Goal: Information Seeking & Learning: Find specific fact

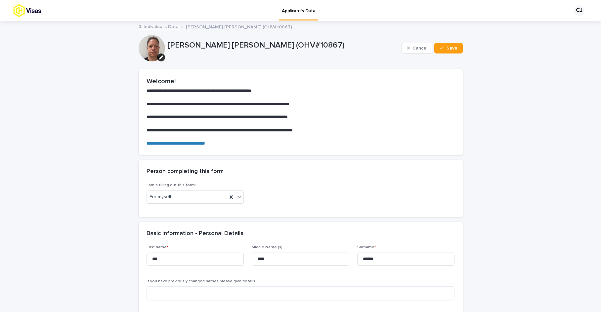
click at [303, 14] on p "Applicant's Data" at bounding box center [298, 7] width 33 height 14
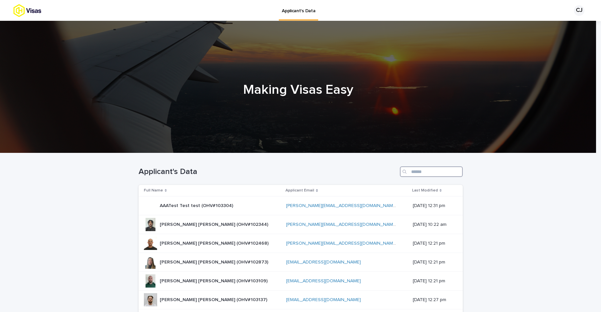
click at [409, 171] on input "Search" at bounding box center [431, 172] width 63 height 11
paste input "*****"
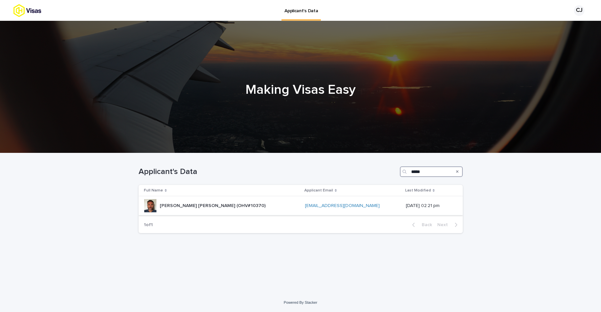
type input "*****"
click at [198, 207] on p "[PERSON_NAME] [PERSON_NAME] (OHV#10370)" at bounding box center [213, 205] width 107 height 7
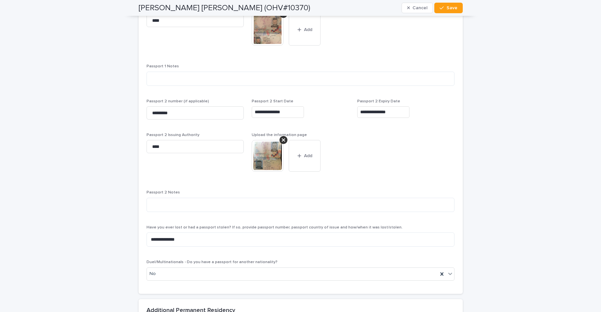
scroll to position [717, 0]
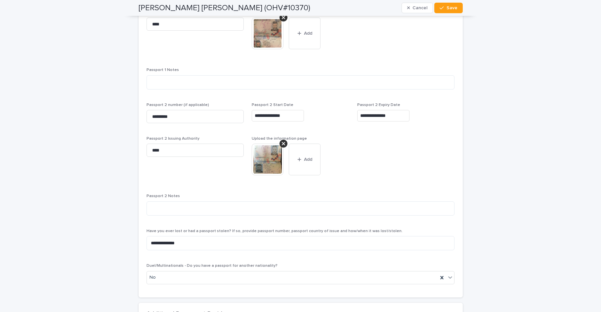
click at [272, 165] on img at bounding box center [268, 160] width 32 height 32
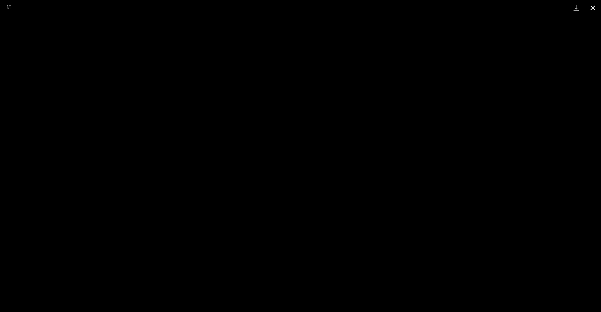
click at [593, 9] on button "Close gallery" at bounding box center [592, 8] width 17 height 16
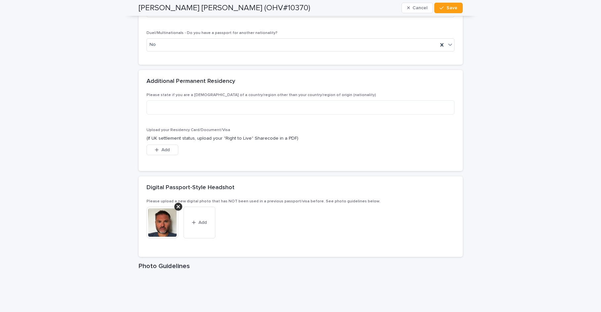
scroll to position [982, 0]
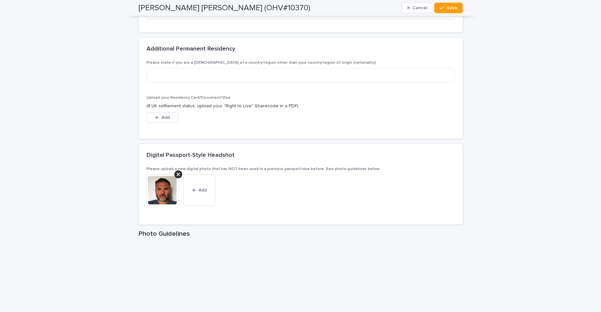
click at [161, 199] on img at bounding box center [162, 191] width 32 height 32
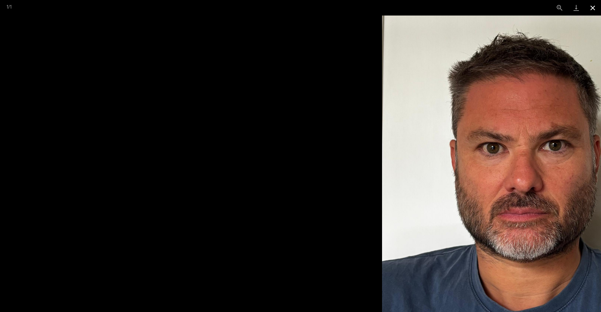
click at [591, 8] on button "Close gallery" at bounding box center [592, 8] width 17 height 16
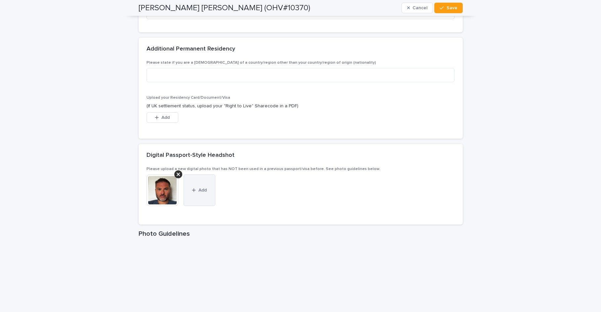
click at [199, 190] on span "Add" at bounding box center [202, 190] width 8 height 5
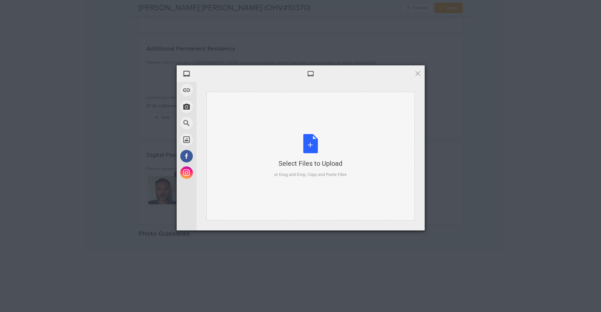
click at [309, 146] on div "Select Files to Upload or Drag and Drop, Copy and Paste Files" at bounding box center [310, 156] width 72 height 44
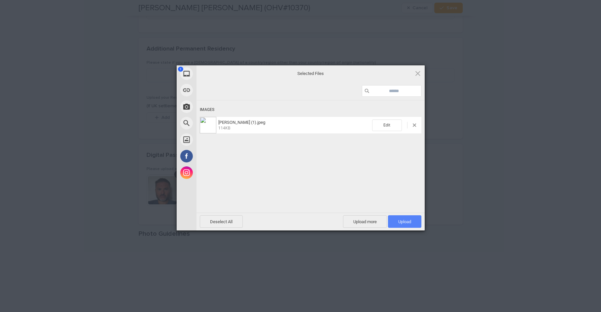
click at [407, 221] on span "Upload 1" at bounding box center [404, 222] width 13 height 5
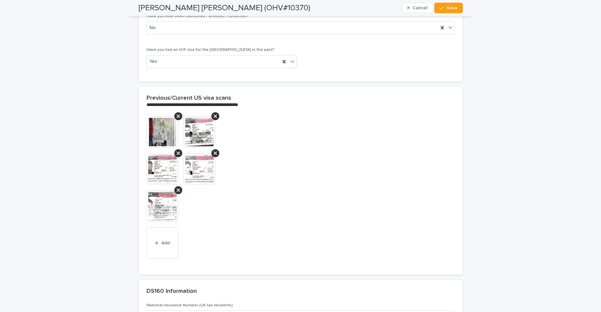
scroll to position [1666, 0]
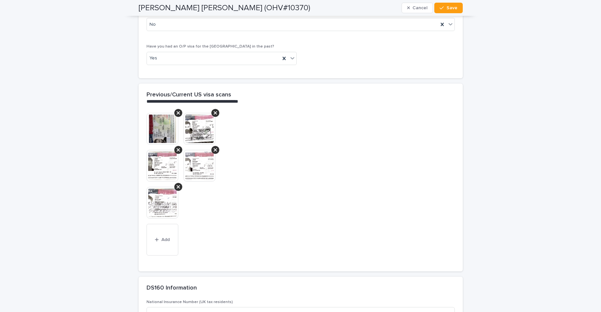
click at [164, 124] on img at bounding box center [162, 129] width 32 height 32
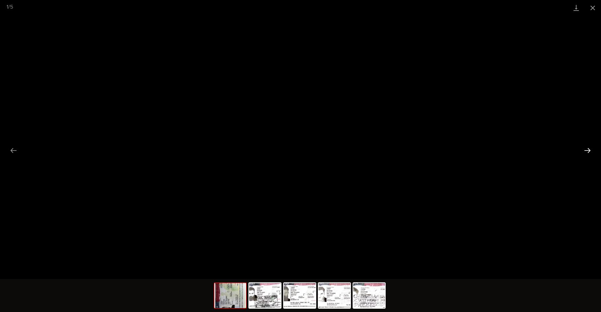
click at [587, 150] on button "Next slide" at bounding box center [587, 150] width 14 height 13
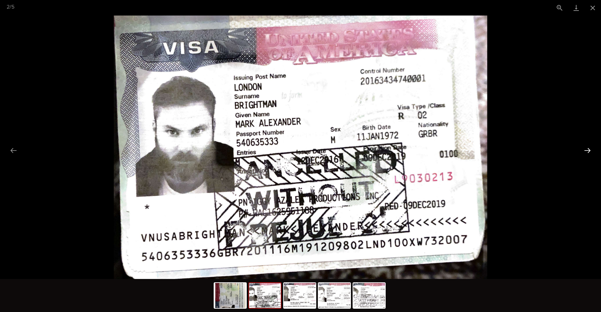
click at [587, 150] on button "Next slide" at bounding box center [587, 150] width 14 height 13
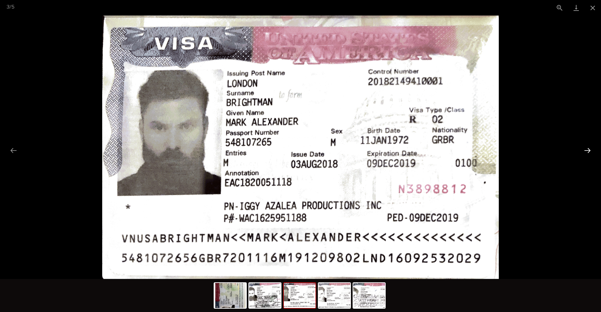
click at [587, 150] on button "Next slide" at bounding box center [587, 150] width 14 height 13
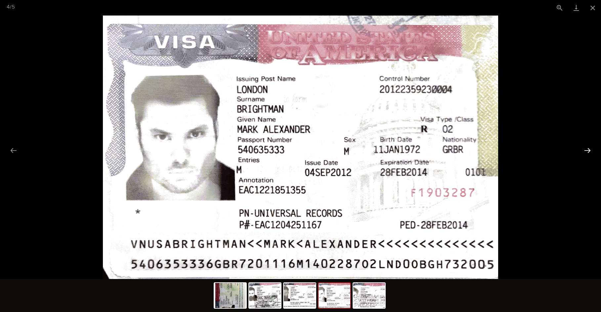
click at [587, 150] on button "Next slide" at bounding box center [587, 150] width 14 height 13
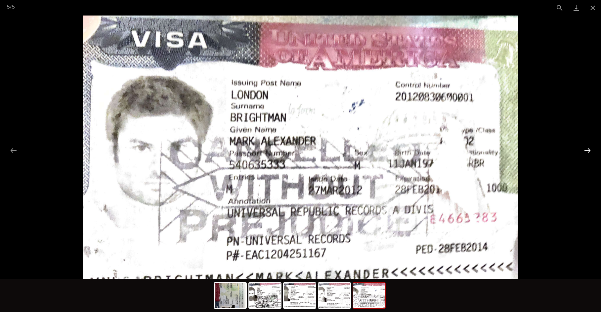
click at [587, 150] on button "Next slide" at bounding box center [587, 150] width 14 height 13
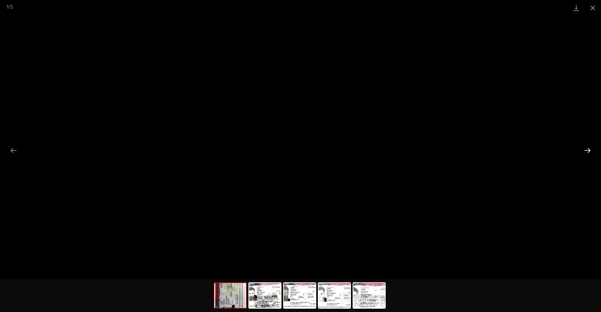
click at [587, 150] on button "Next slide" at bounding box center [587, 150] width 14 height 13
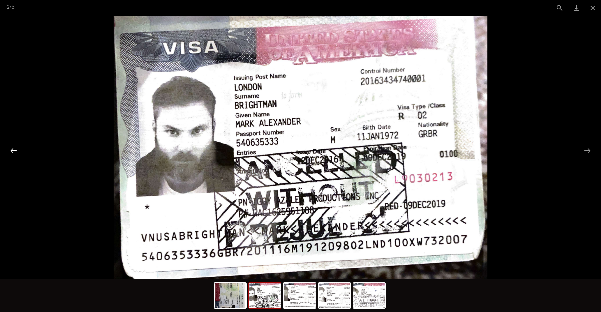
click at [13, 149] on button "Previous slide" at bounding box center [14, 150] width 14 height 13
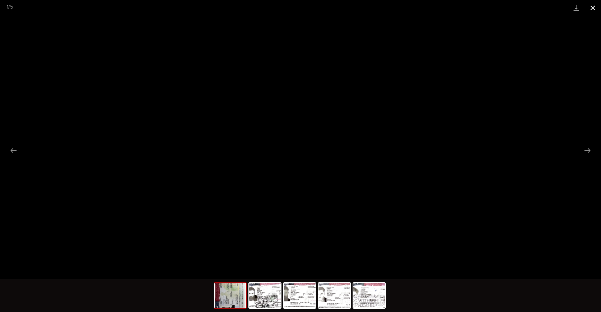
click at [595, 7] on button "Close gallery" at bounding box center [592, 8] width 17 height 16
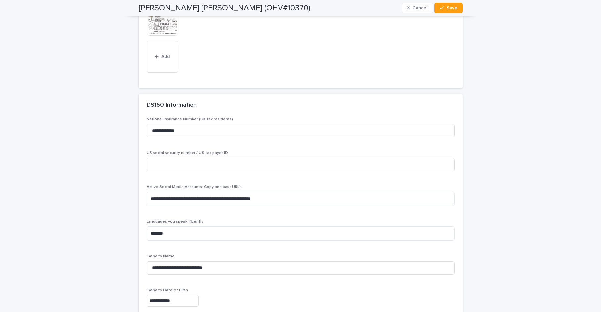
scroll to position [1857, 0]
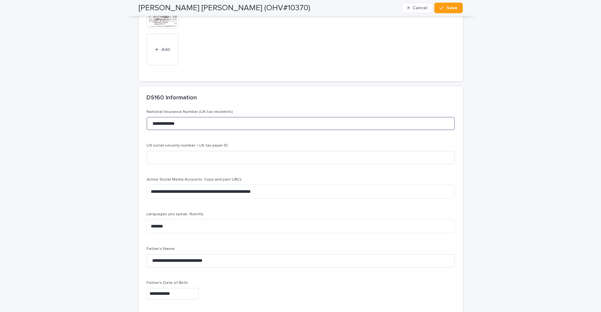
click at [177, 118] on input "**********" at bounding box center [300, 123] width 308 height 13
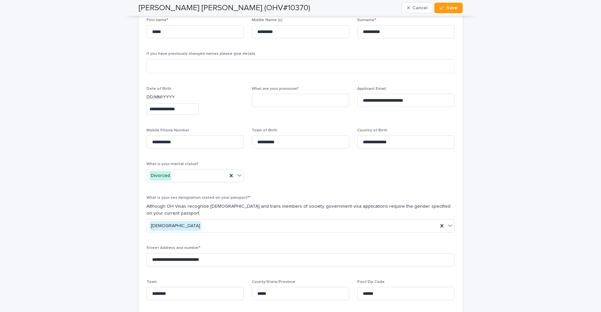
scroll to position [287, 0]
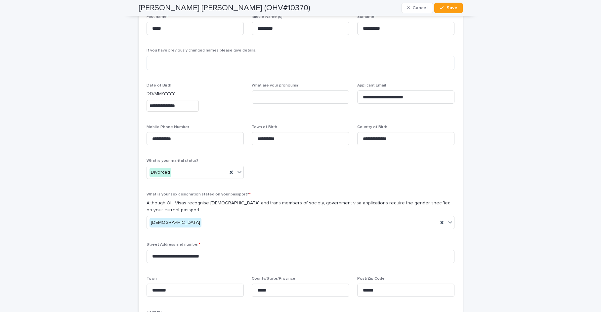
type input "*********"
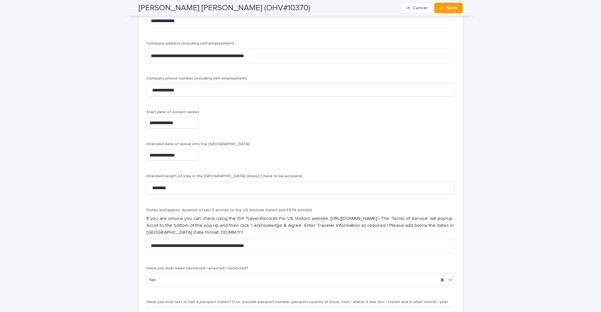
scroll to position [2380, 0]
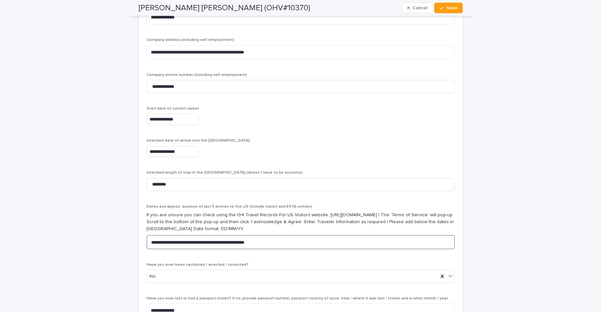
click at [278, 235] on textarea "**********" at bounding box center [300, 242] width 308 height 14
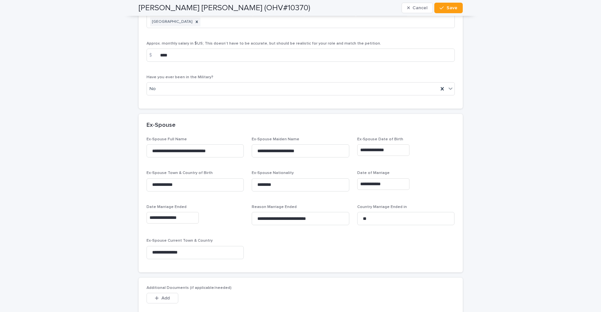
scroll to position [2903, 0]
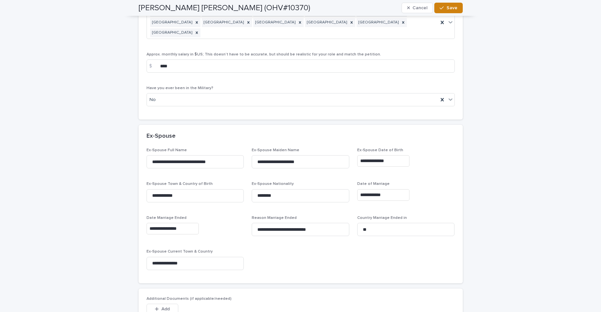
type textarea "**********"
click at [452, 9] on span "Save" at bounding box center [451, 8] width 11 height 5
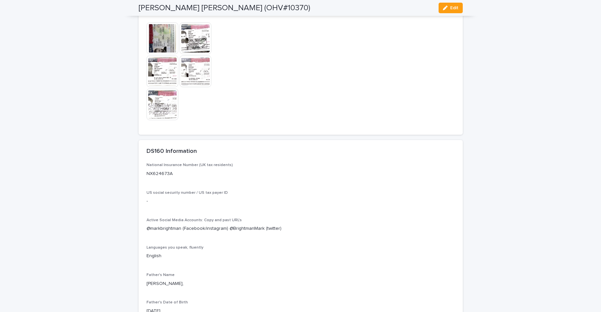
scroll to position [1793, 0]
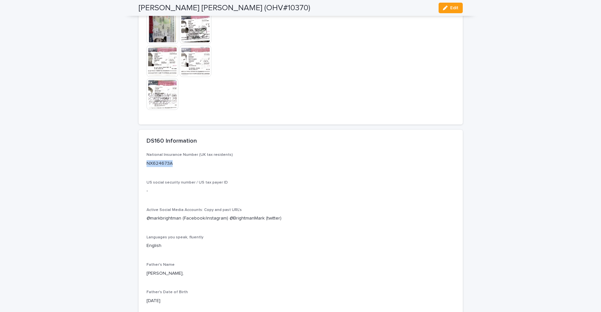
drag, startPoint x: 171, startPoint y: 192, endPoint x: 142, endPoint y: 192, distance: 28.4
copy p "NX624673A"
drag, startPoint x: 179, startPoint y: 246, endPoint x: 144, endPoint y: 244, distance: 34.1
click at [146, 222] on p "@markbrightman (Facebook/instagram) @BrightmanMark (twitter)" at bounding box center [300, 218] width 308 height 7
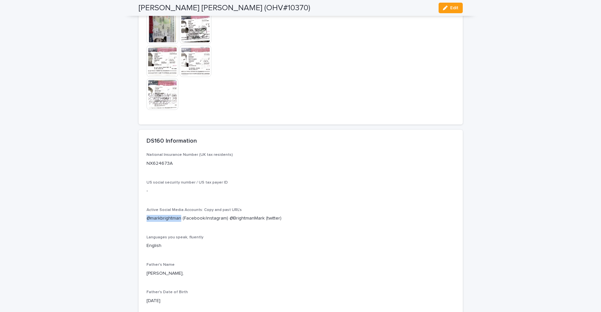
copy p "@markbrightman"
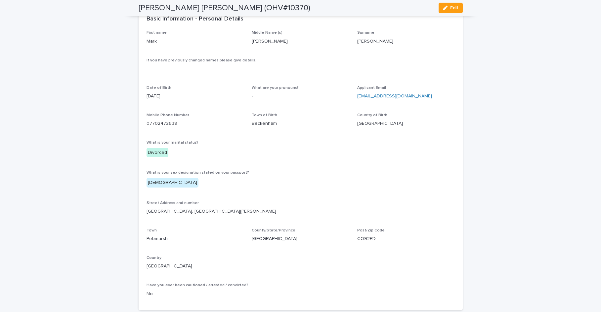
scroll to position [233, 0]
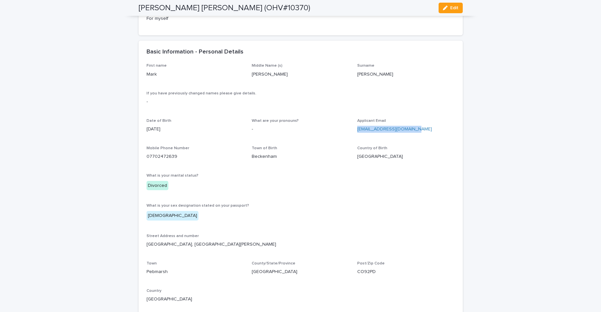
drag, startPoint x: 415, startPoint y: 130, endPoint x: 353, endPoint y: 128, distance: 61.2
click at [353, 128] on div "First name [PERSON_NAME] Name (s) [PERSON_NAME] [PERSON_NAME] If you have previ…" at bounding box center [300, 199] width 308 height 272
copy link "[EMAIL_ADDRESS][DOMAIN_NAME]"
drag, startPoint x: 173, startPoint y: 155, endPoint x: 141, endPoint y: 159, distance: 31.9
click at [141, 159] on div "First name [PERSON_NAME] Name (s) [PERSON_NAME] [PERSON_NAME] If you have previ…" at bounding box center [301, 203] width 324 height 280
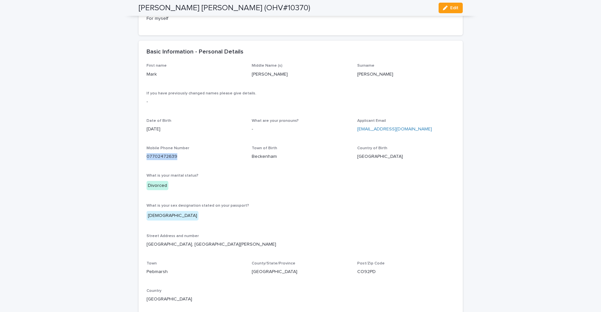
copy link "07702472639"
drag, startPoint x: 212, startPoint y: 244, endPoint x: 144, endPoint y: 246, distance: 67.8
click at [146, 246] on p "[GEOGRAPHIC_DATA], [GEOGRAPHIC_DATA][PERSON_NAME]" at bounding box center [300, 244] width 308 height 7
copy p "[GEOGRAPHIC_DATA], [GEOGRAPHIC_DATA][PERSON_NAME]"
drag, startPoint x: 170, startPoint y: 272, endPoint x: 141, endPoint y: 271, distance: 28.4
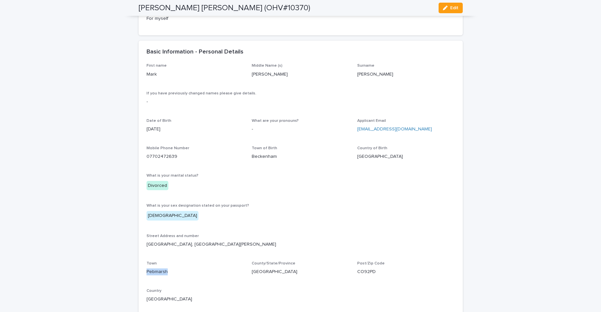
click at [141, 271] on div "First name [PERSON_NAME] Name (s) [PERSON_NAME] [PERSON_NAME] If you have previ…" at bounding box center [301, 203] width 324 height 280
copy p "Pebmarsh"
drag, startPoint x: 376, startPoint y: 272, endPoint x: 353, endPoint y: 272, distance: 22.2
click at [353, 272] on div "First name [PERSON_NAME] Name (s) [PERSON_NAME] [PERSON_NAME] If you have previ…" at bounding box center [300, 199] width 308 height 272
copy p "CO92PD"
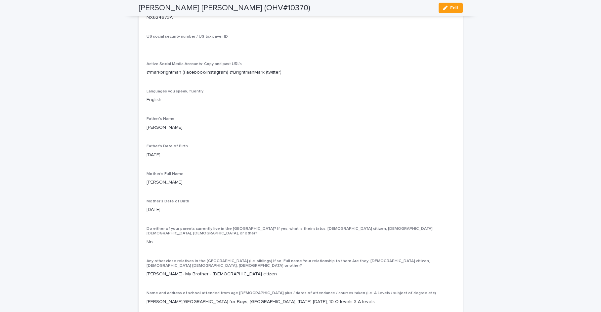
scroll to position [1953, 0]
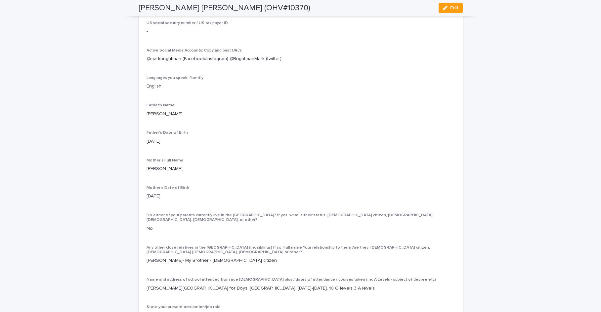
drag, startPoint x: 203, startPoint y: 142, endPoint x: 143, endPoint y: 142, distance: 59.5
click at [146, 118] on p "[PERSON_NAME]," at bounding box center [300, 114] width 308 height 7
copy p "[PERSON_NAME]"
drag, startPoint x: 181, startPoint y: 197, endPoint x: 144, endPoint y: 196, distance: 36.7
click at [146, 173] on p "[PERSON_NAME]," at bounding box center [300, 169] width 308 height 7
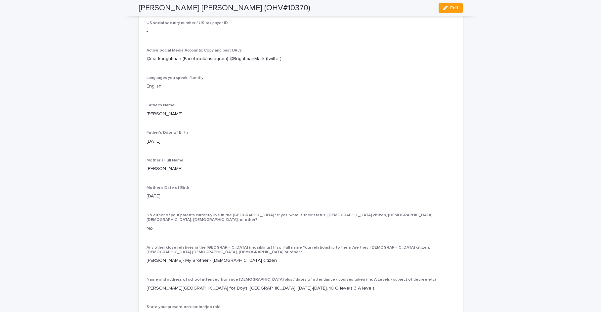
copy p "[PERSON_NAME]"
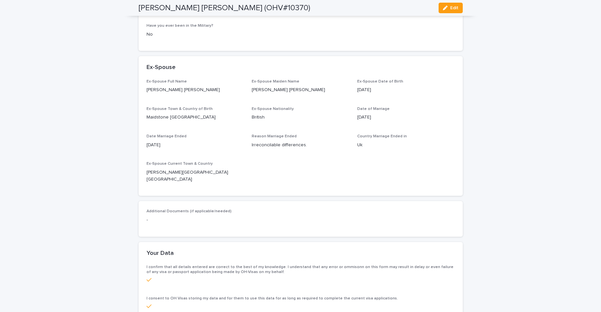
scroll to position [2721, 0]
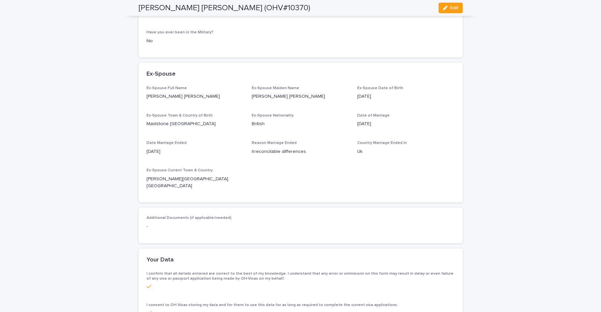
drag, startPoint x: 212, startPoint y: 106, endPoint x: 144, endPoint y: 106, distance: 68.4
click at [146, 100] on p "[PERSON_NAME] [PERSON_NAME]" at bounding box center [195, 96] width 98 height 7
copy p "[PERSON_NAME] [PERSON_NAME]"
drag, startPoint x: 301, startPoint y: 162, endPoint x: 249, endPoint y: 162, distance: 51.2
click at [252, 155] on p "Irreconcilable differences." at bounding box center [301, 151] width 98 height 7
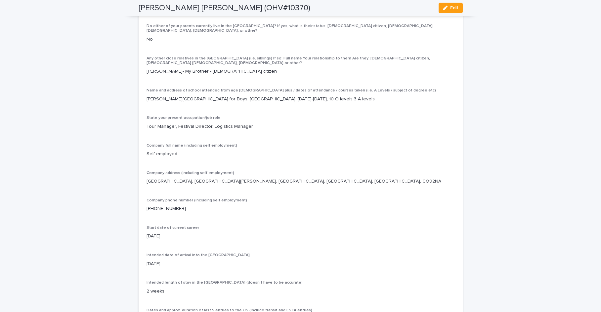
scroll to position [2132, 0]
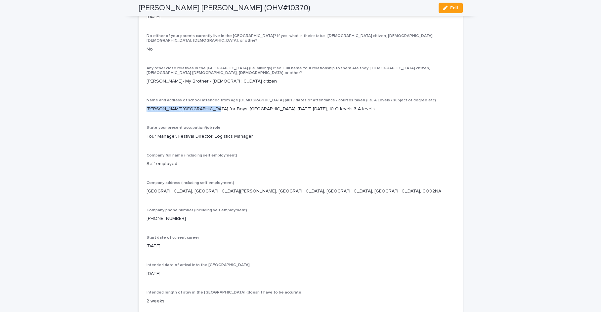
drag, startPoint x: 201, startPoint y: 128, endPoint x: 143, endPoint y: 126, distance: 57.2
click at [146, 113] on p "[PERSON_NAME][GEOGRAPHIC_DATA] for Boys, [GEOGRAPHIC_DATA], [DATE]-[DATE], 10 O…" at bounding box center [300, 109] width 308 height 7
drag, startPoint x: 252, startPoint y: 127, endPoint x: 228, endPoint y: 127, distance: 23.8
click at [228, 113] on p "[PERSON_NAME][GEOGRAPHIC_DATA] for Boys, [GEOGRAPHIC_DATA], [DATE]-[DATE], 10 O…" at bounding box center [300, 109] width 308 height 7
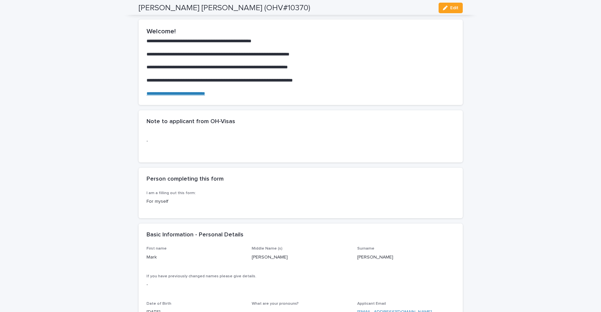
scroll to position [0, 0]
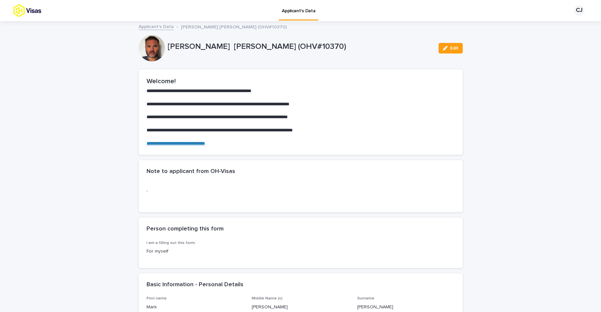
click at [294, 13] on p "Applicant's Data" at bounding box center [298, 7] width 33 height 14
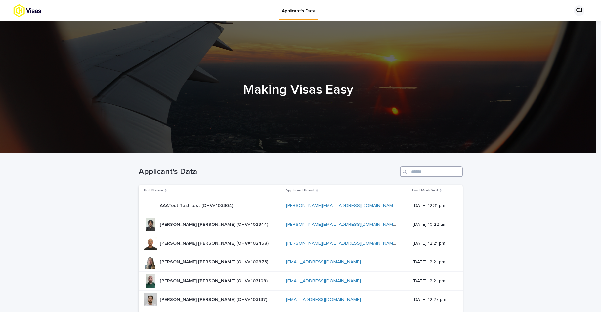
click at [409, 172] on input "Search" at bounding box center [431, 172] width 63 height 11
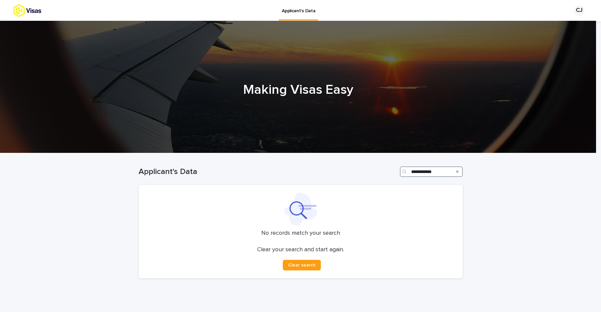
type input "**********"
